Goal: Navigation & Orientation: Find specific page/section

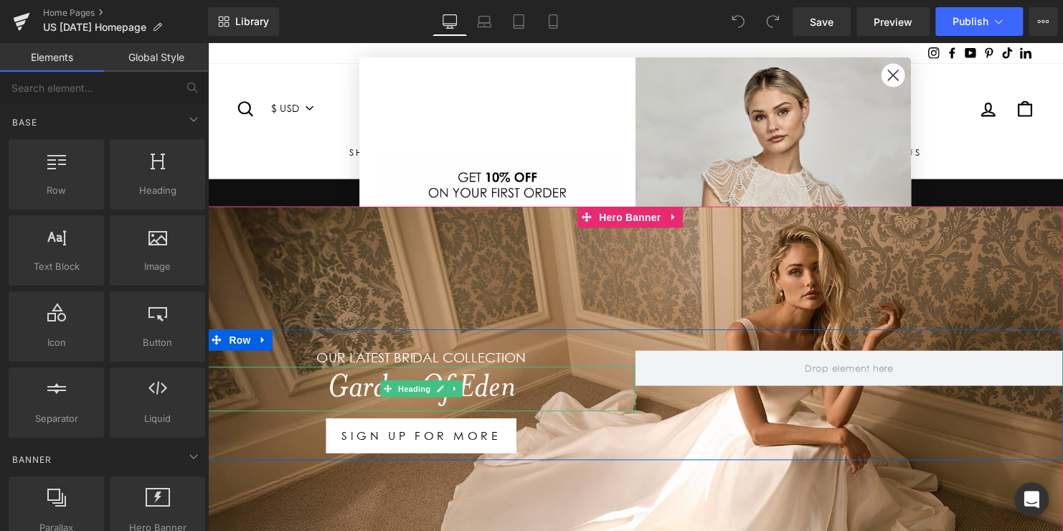
click at [467, 387] on h1 "Garden Of Eden" at bounding box center [424, 394] width 434 height 46
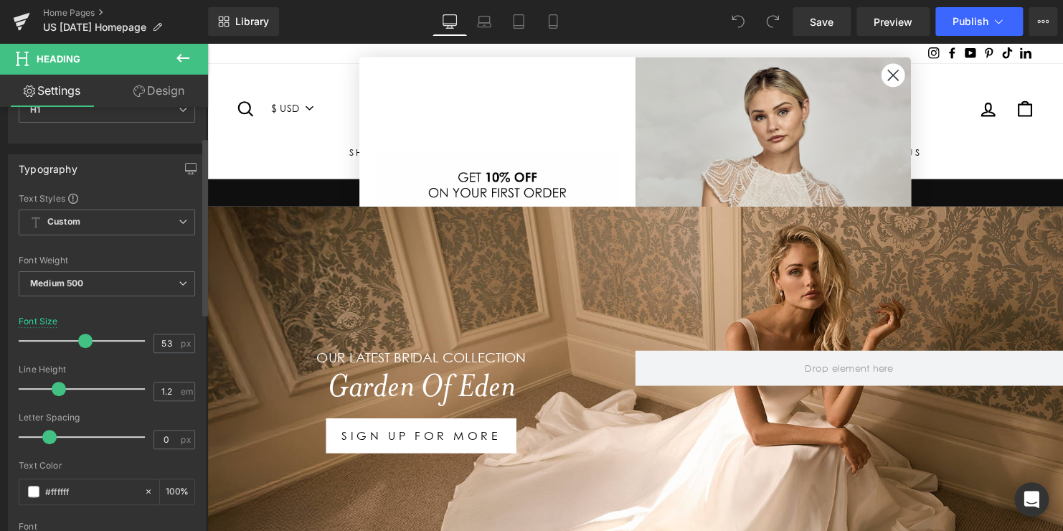
scroll to position [72, 0]
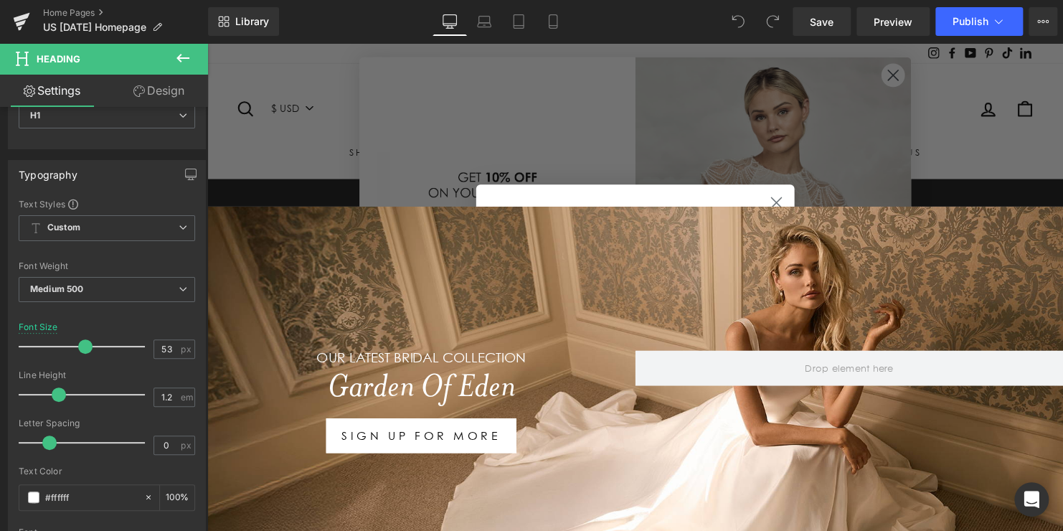
click at [896, 74] on div "Close dialog NOT SURE ABOUT YOUR SIZE? Speak to one of our stylists BOOK A VIRT…" at bounding box center [641, 290] width 868 height 495
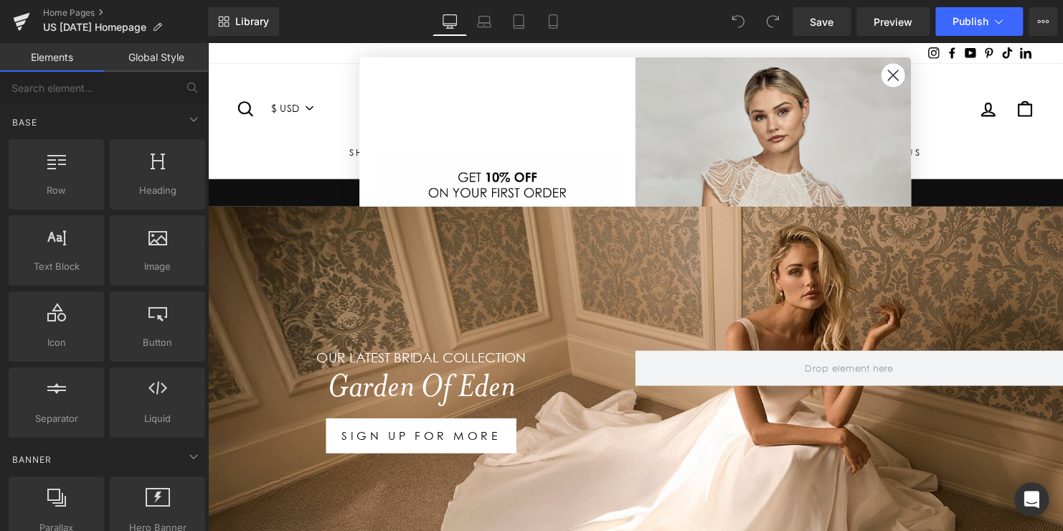
click at [903, 81] on circle "Close dialog" at bounding box center [903, 76] width 24 height 24
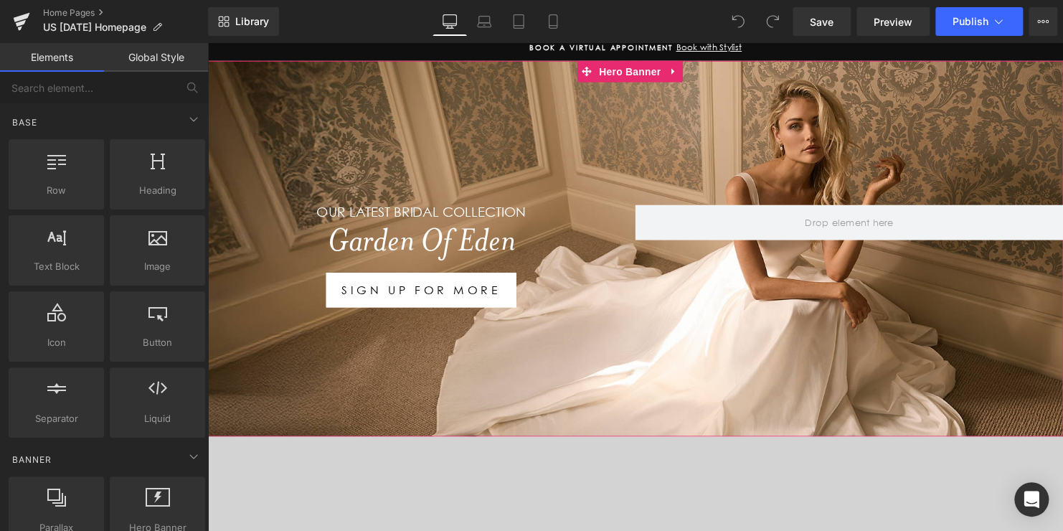
scroll to position [143, 0]
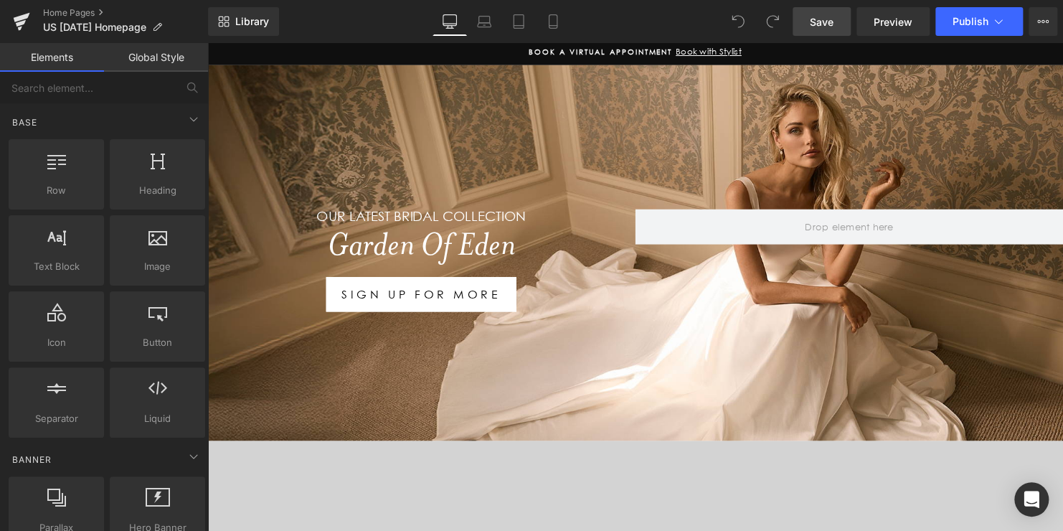
click at [827, 20] on span "Save" at bounding box center [822, 21] width 24 height 15
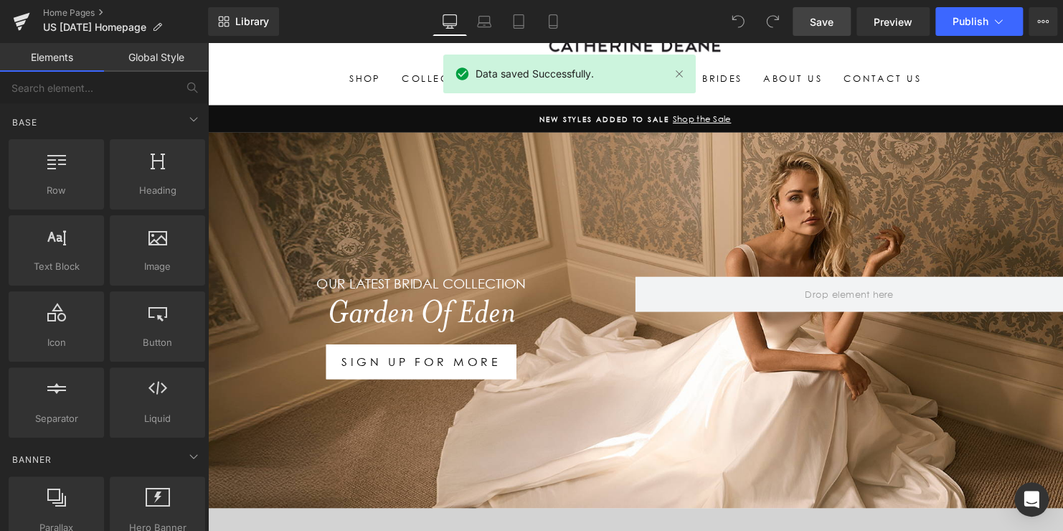
scroll to position [72, 0]
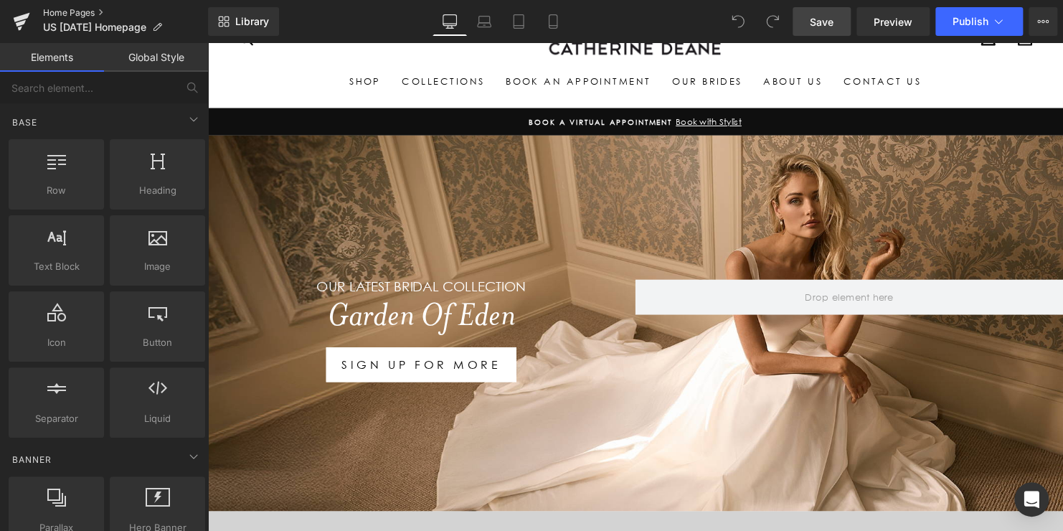
click at [78, 10] on link "Home Pages" at bounding box center [125, 12] width 165 height 11
